Goal: Information Seeking & Learning: Learn about a topic

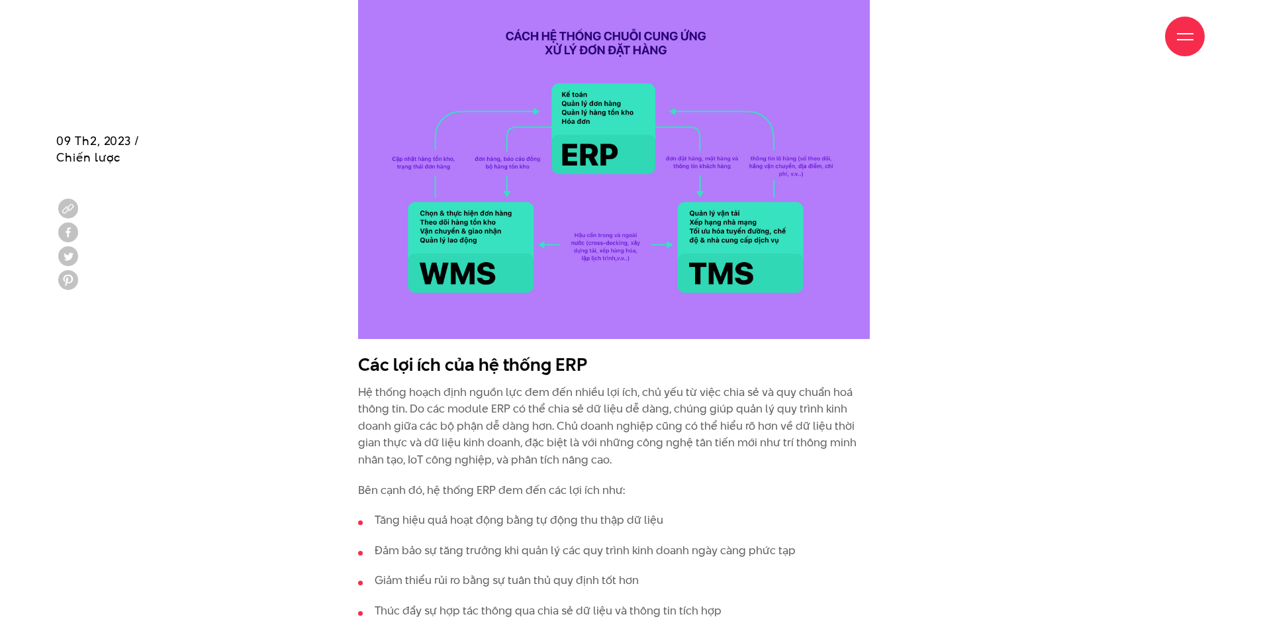
scroll to position [2978, 0]
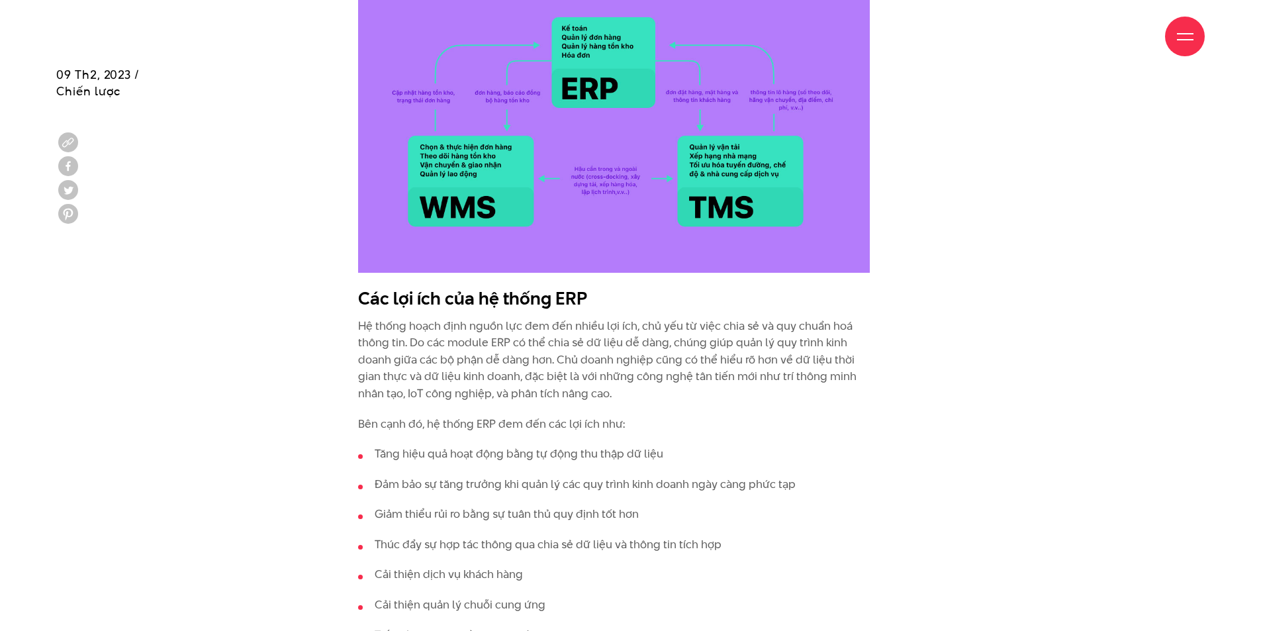
click at [746, 349] on p "Hệ thống hoạch định nguồn lực đem đến nhiều lợi ích, chủ yếu từ việc chia sẻ và…" at bounding box center [614, 360] width 512 height 85
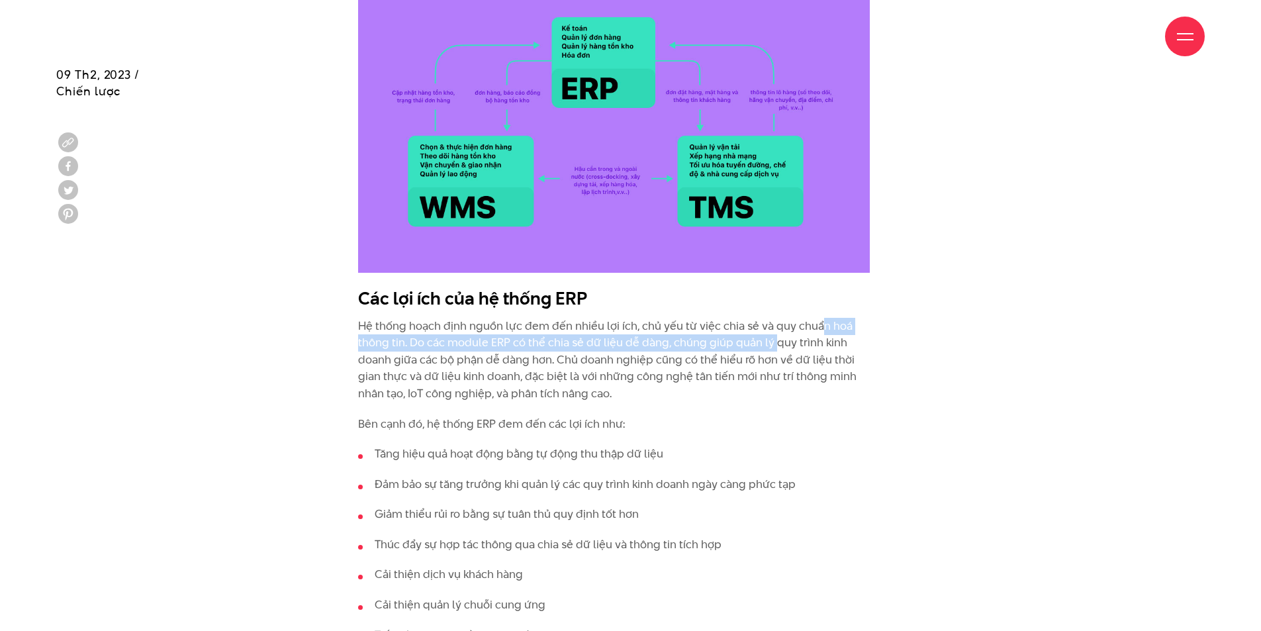
drag, startPoint x: 770, startPoint y: 344, endPoint x: 820, endPoint y: 334, distance: 51.4
click at [820, 334] on p "Hệ thống hoạch định nguồn lực đem đến nhiều lợi ích, chủ yếu từ việc chia sẻ và…" at bounding box center [614, 360] width 512 height 85
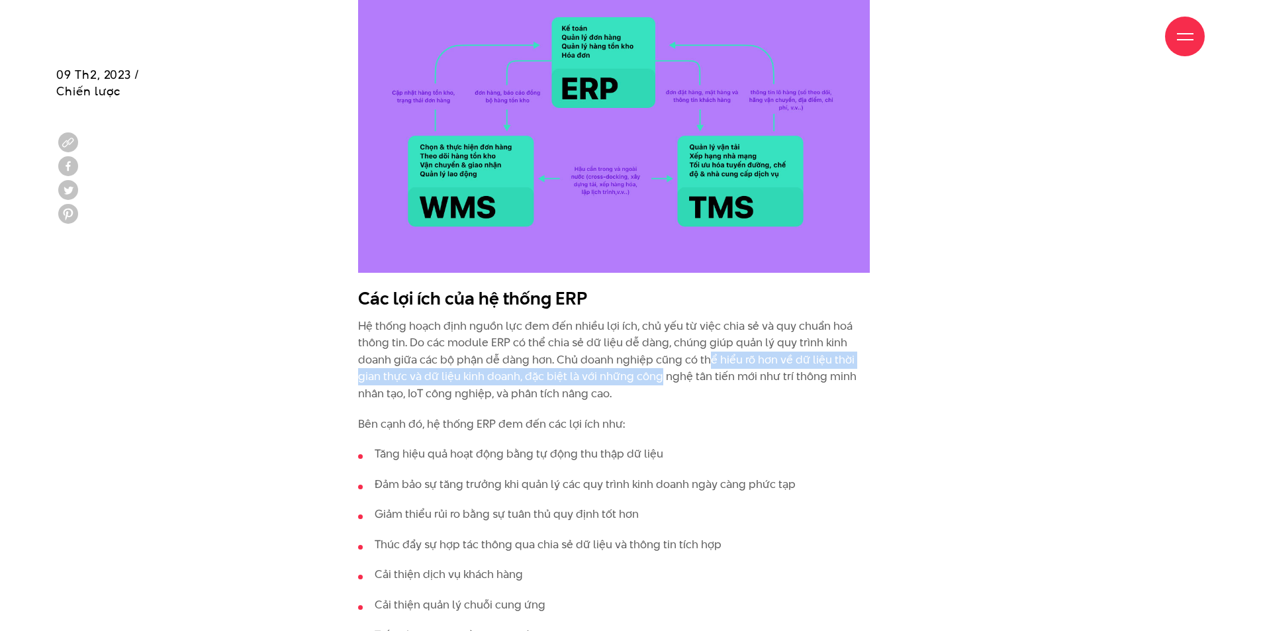
drag, startPoint x: 705, startPoint y: 359, endPoint x: 655, endPoint y: 375, distance: 51.9
click at [655, 375] on p "Hệ thống hoạch định nguồn lực đem đến nhiều lợi ích, chủ yếu từ việc chia sẻ và…" at bounding box center [614, 360] width 512 height 85
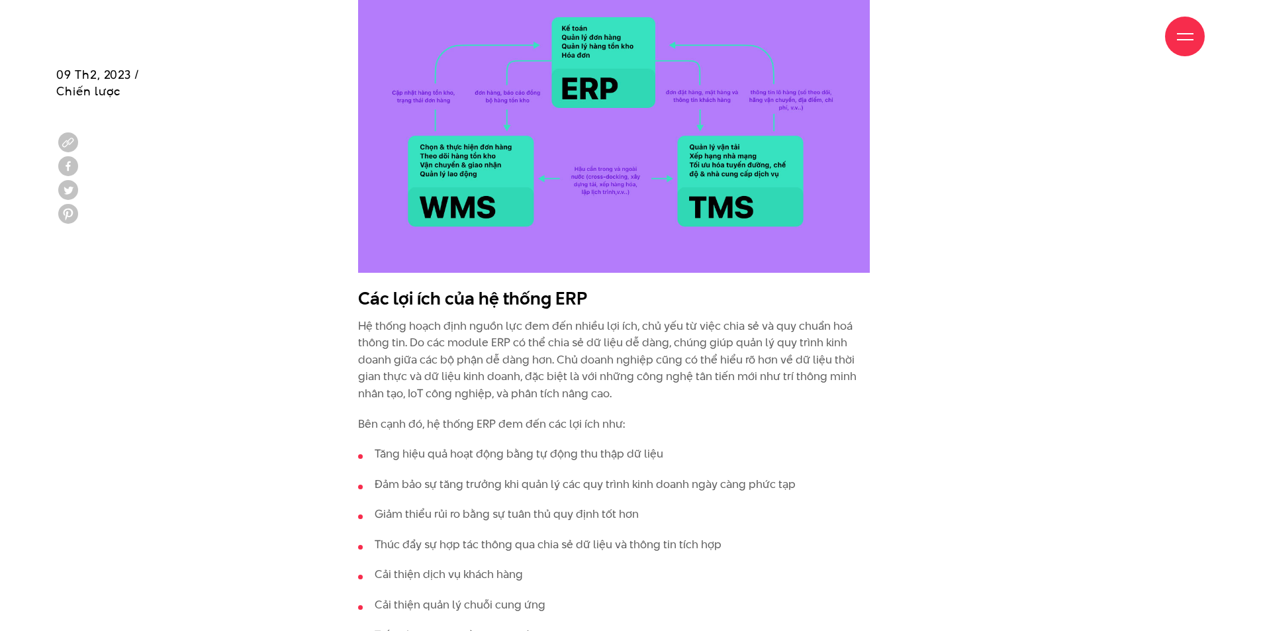
drag, startPoint x: 940, startPoint y: 408, endPoint x: 929, endPoint y: 408, distance: 11.2
click at [938, 408] on div "ERP (Enterprise Resource Planning) - Hoạch định nguồn lực doanh nghiệp là gì? E…" at bounding box center [630, 186] width 1181 height 3689
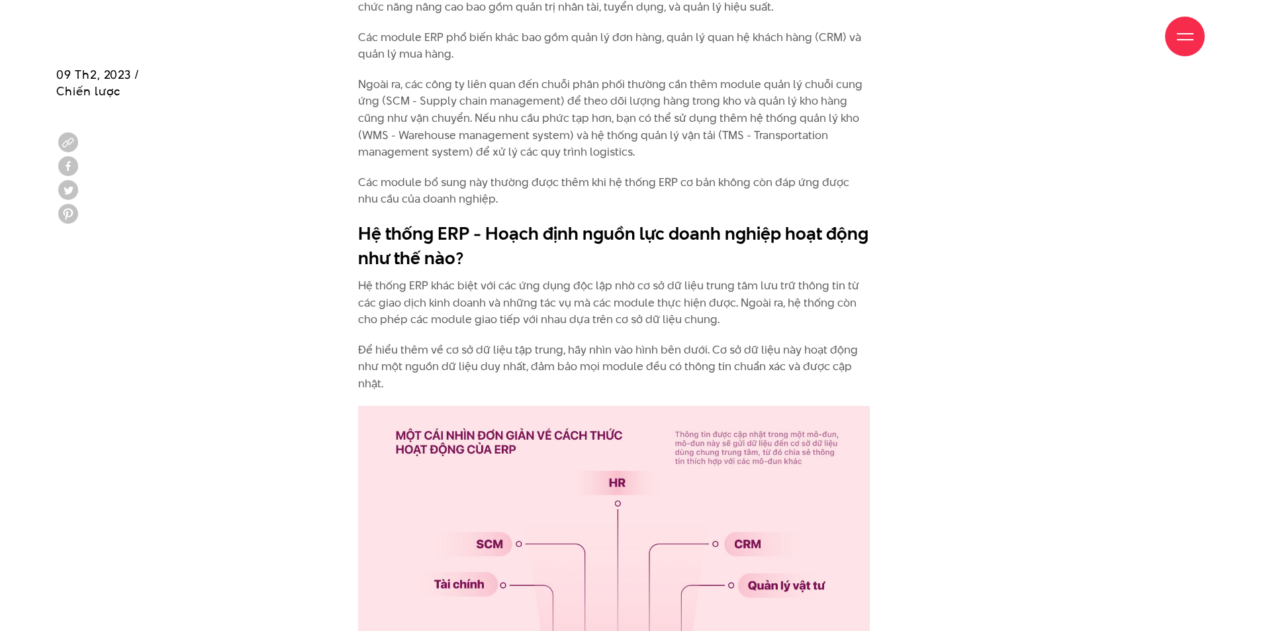
scroll to position [1853, 0]
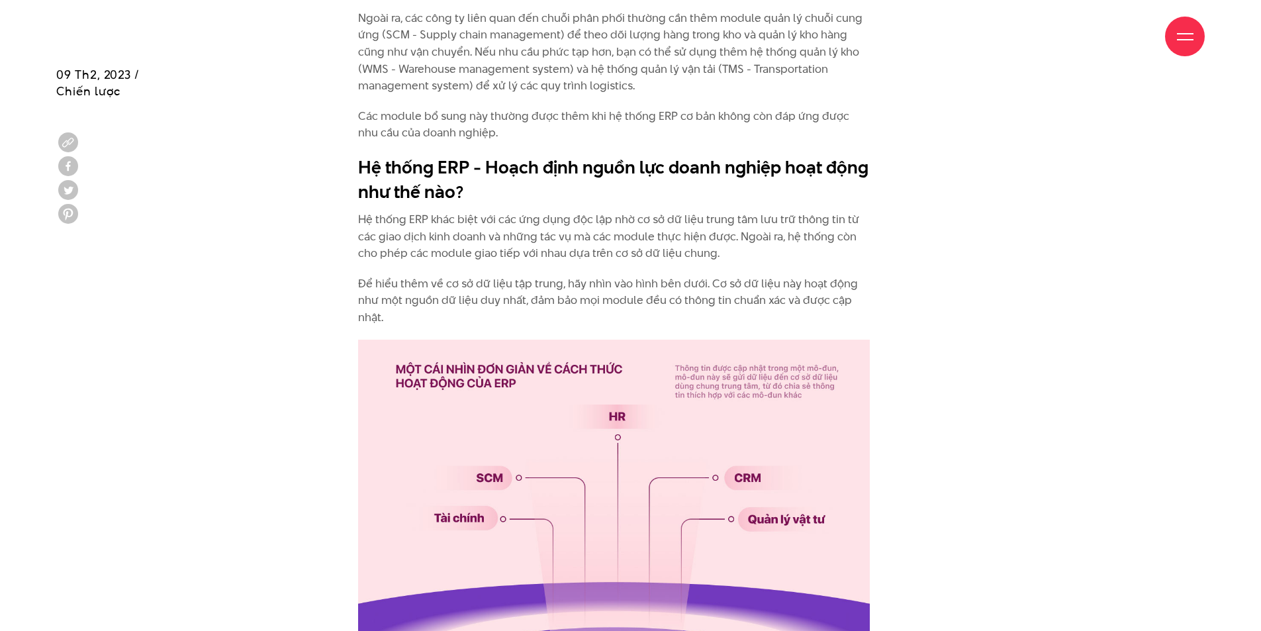
click at [611, 222] on p "Hệ thống ERP khác biệt với các ứng dụng độc lập nhờ cơ sở dữ liệu trung tâm lưu…" at bounding box center [614, 236] width 512 height 51
click at [674, 223] on p "Hệ thống ERP khác biệt với các ứng dụng độc lập nhờ cơ sở dữ liệu trung tâm lưu…" at bounding box center [614, 236] width 512 height 51
click at [755, 236] on p "Hệ thống ERP khác biệt với các ứng dụng độc lập nhờ cơ sở dữ liệu trung tâm lưu…" at bounding box center [614, 236] width 512 height 51
click at [824, 291] on p "Để hiểu thêm về cơ sở dữ liệu tập trung, hãy nhìn vào hình bên dưới. Cơ sở dữ l…" at bounding box center [614, 300] width 512 height 51
click at [816, 280] on p "Để hiểu thêm về cơ sở dữ liệu tập trung, hãy nhìn vào hình bên dưới. Cơ sở dữ l…" at bounding box center [614, 300] width 512 height 51
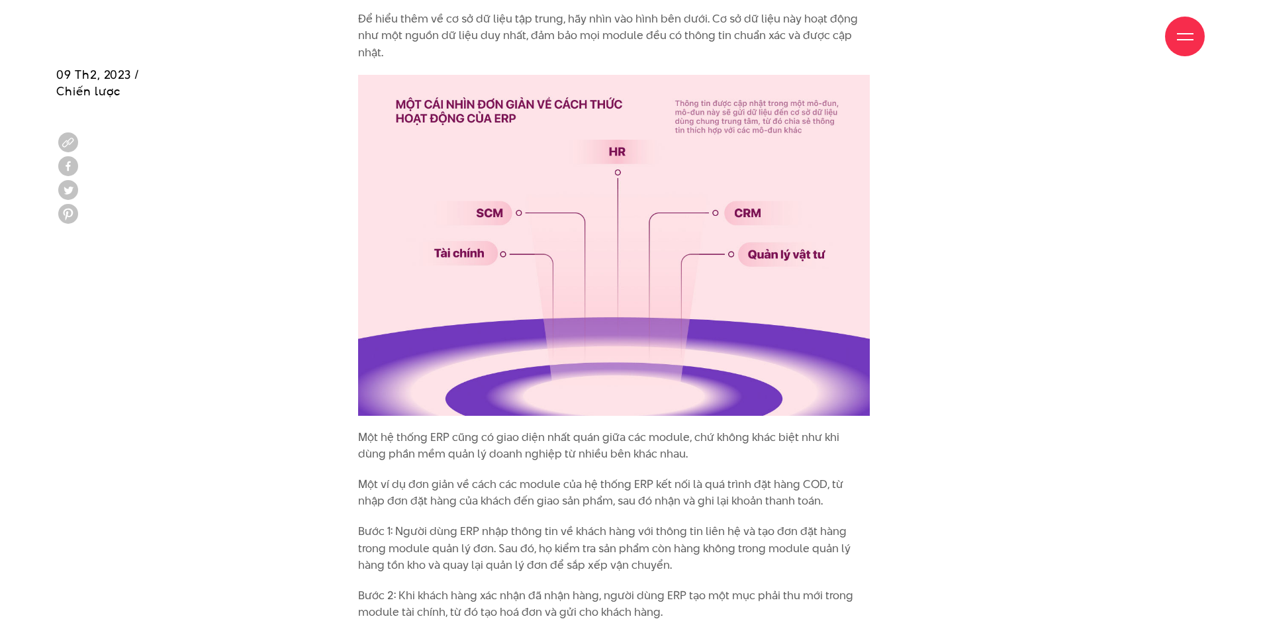
scroll to position [1919, 0]
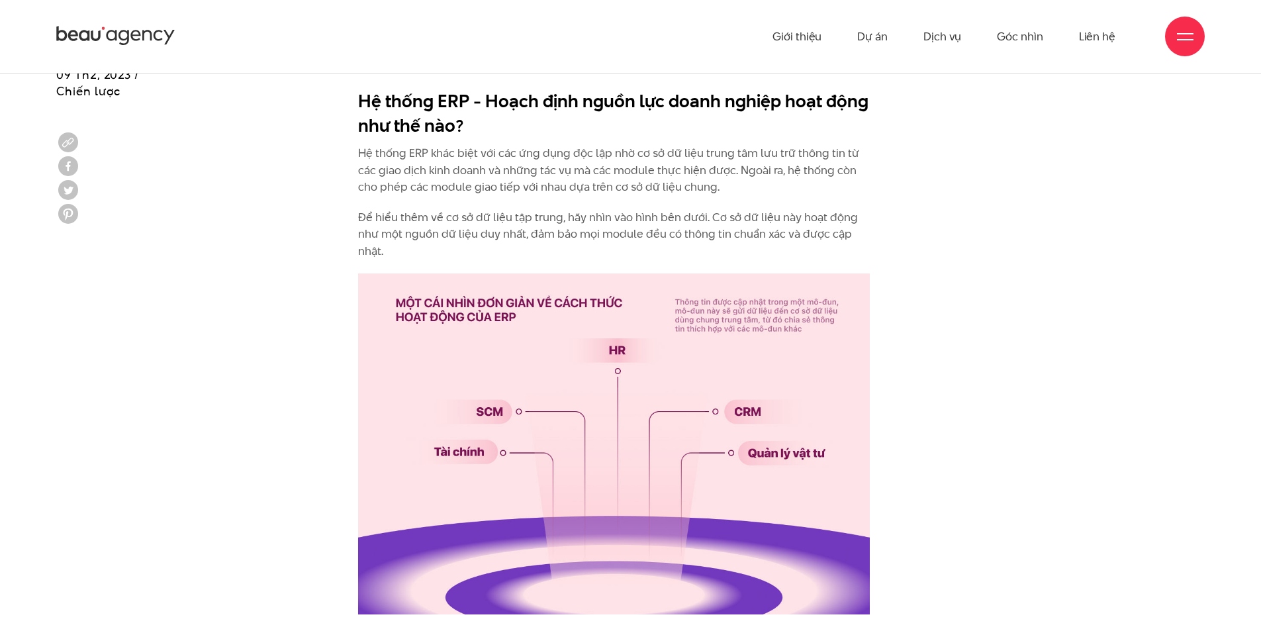
click at [463, 187] on p "Hệ thống ERP khác biệt với các ứng dụng độc lập nhờ cơ sở dữ liệu trung tâm lưu…" at bounding box center [614, 170] width 512 height 51
click at [651, 152] on p "Hệ thống ERP khác biệt với các ứng dụng độc lập nhờ cơ sở dữ liệu trung tâm lưu…" at bounding box center [614, 170] width 512 height 51
click at [710, 151] on p "Hệ thống ERP khác biệt với các ứng dụng độc lập nhờ cơ sở dữ liệu trung tâm lưu…" at bounding box center [614, 170] width 512 height 51
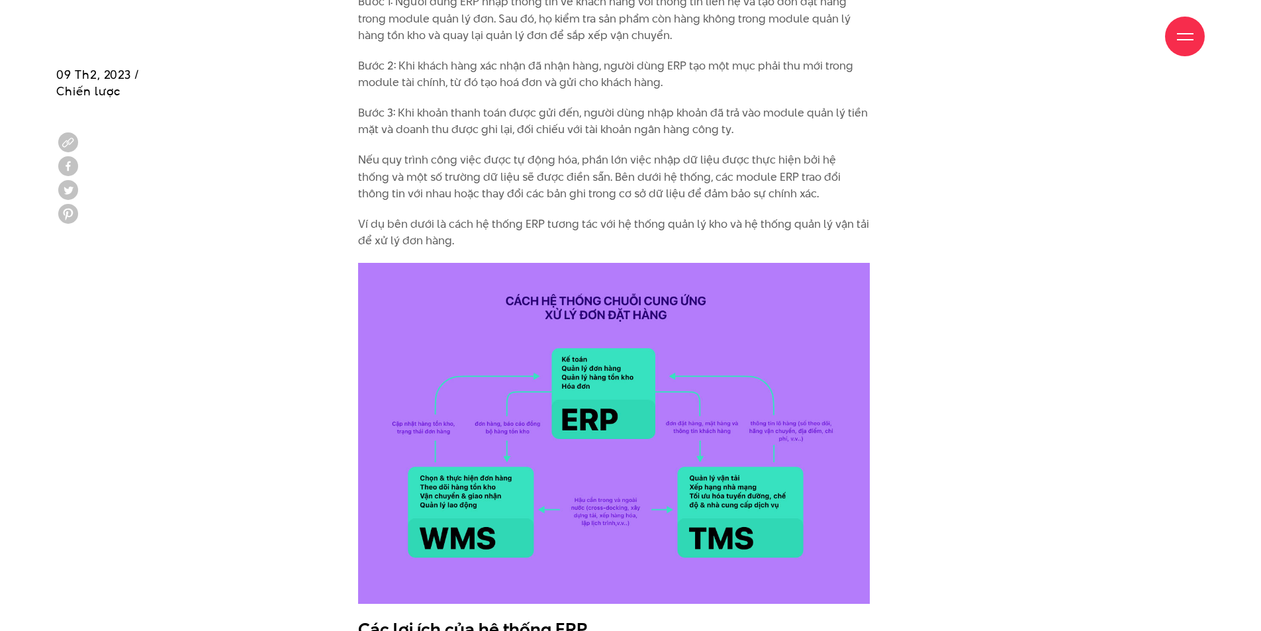
scroll to position [2779, 0]
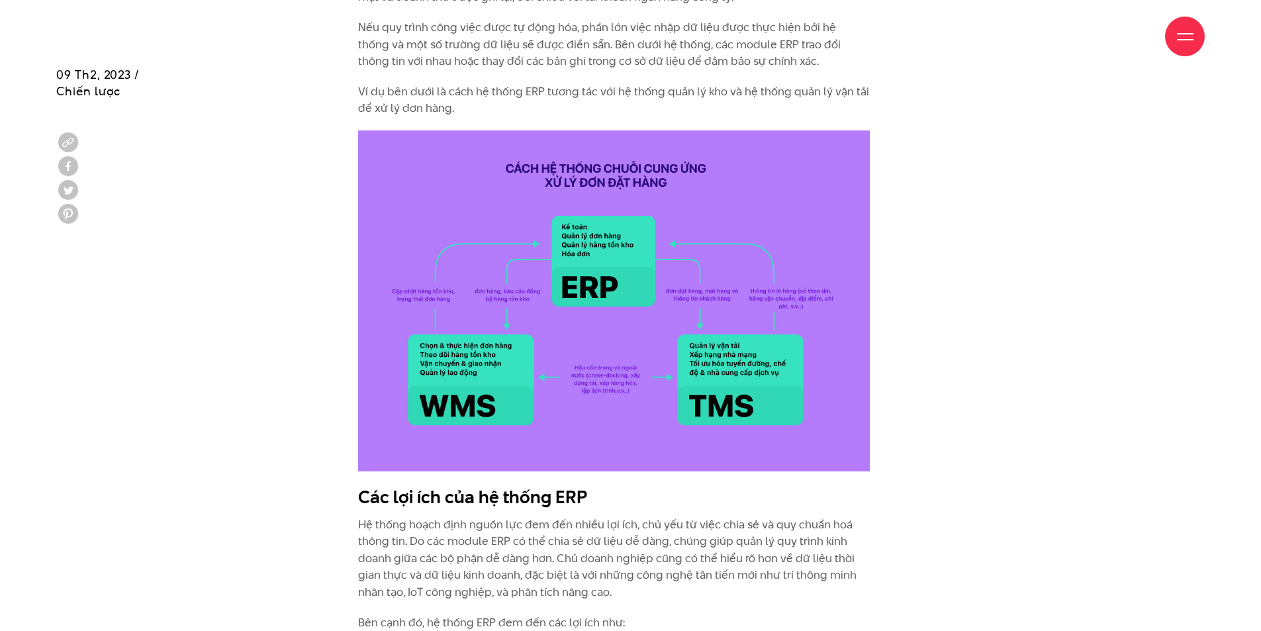
click at [617, 156] on img at bounding box center [614, 300] width 512 height 341
click at [637, 215] on img at bounding box center [614, 300] width 512 height 341
click at [362, 110] on p "Ví dụ bên dưới là cách hệ thống ERP tương tác với hệ thống quản lý kho và hệ th…" at bounding box center [614, 100] width 512 height 34
click at [411, 201] on img at bounding box center [614, 300] width 512 height 341
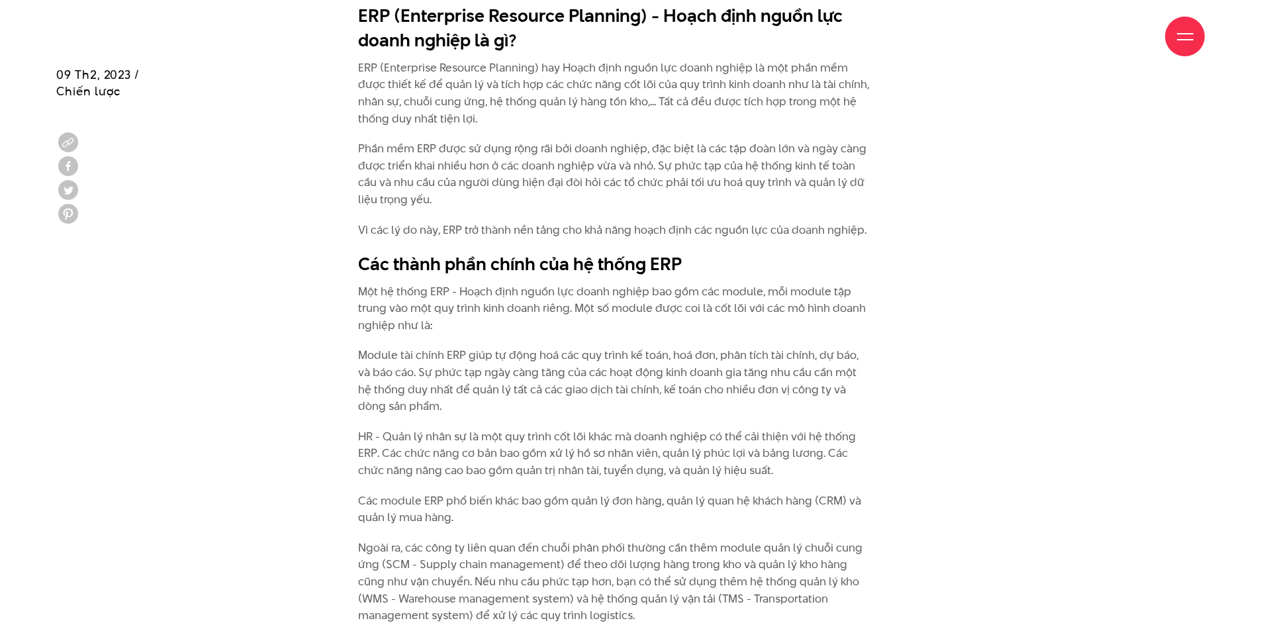
scroll to position [1390, 0]
